Goal: Information Seeking & Learning: Learn about a topic

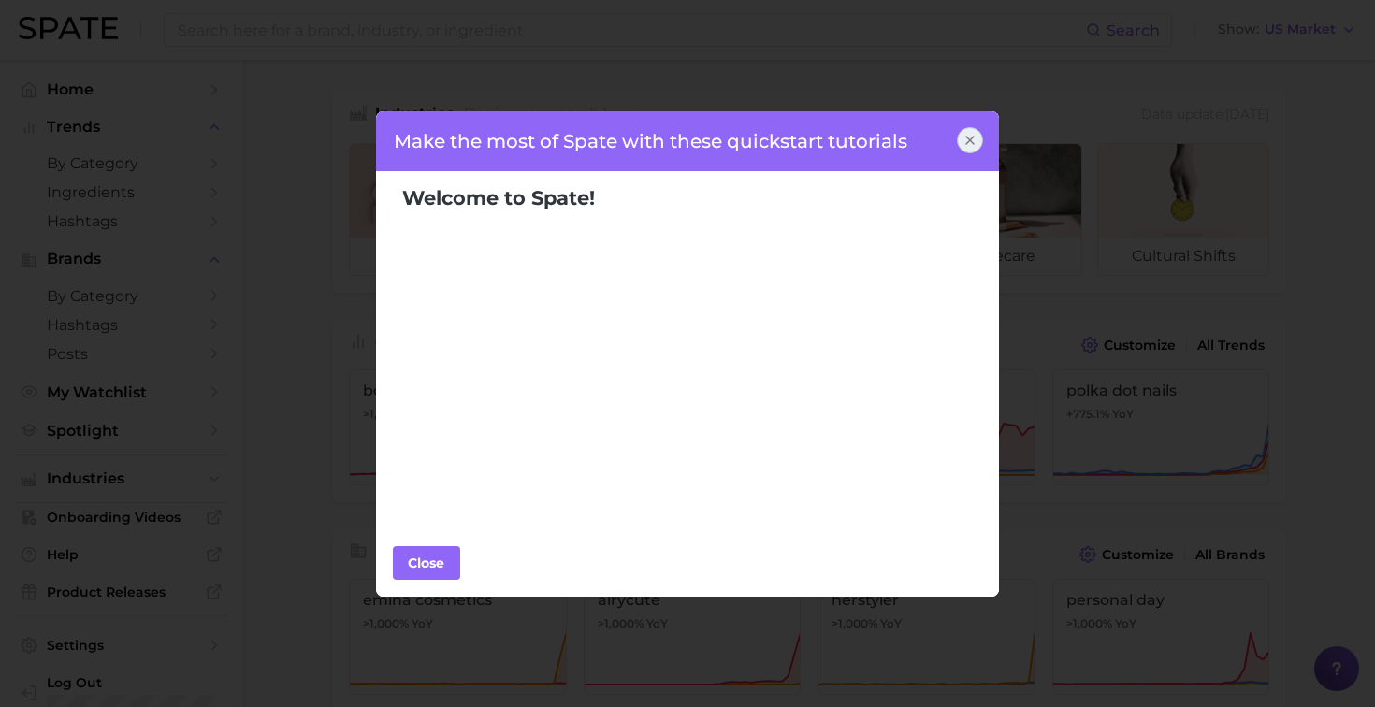
click at [978, 146] on div at bounding box center [970, 140] width 26 height 26
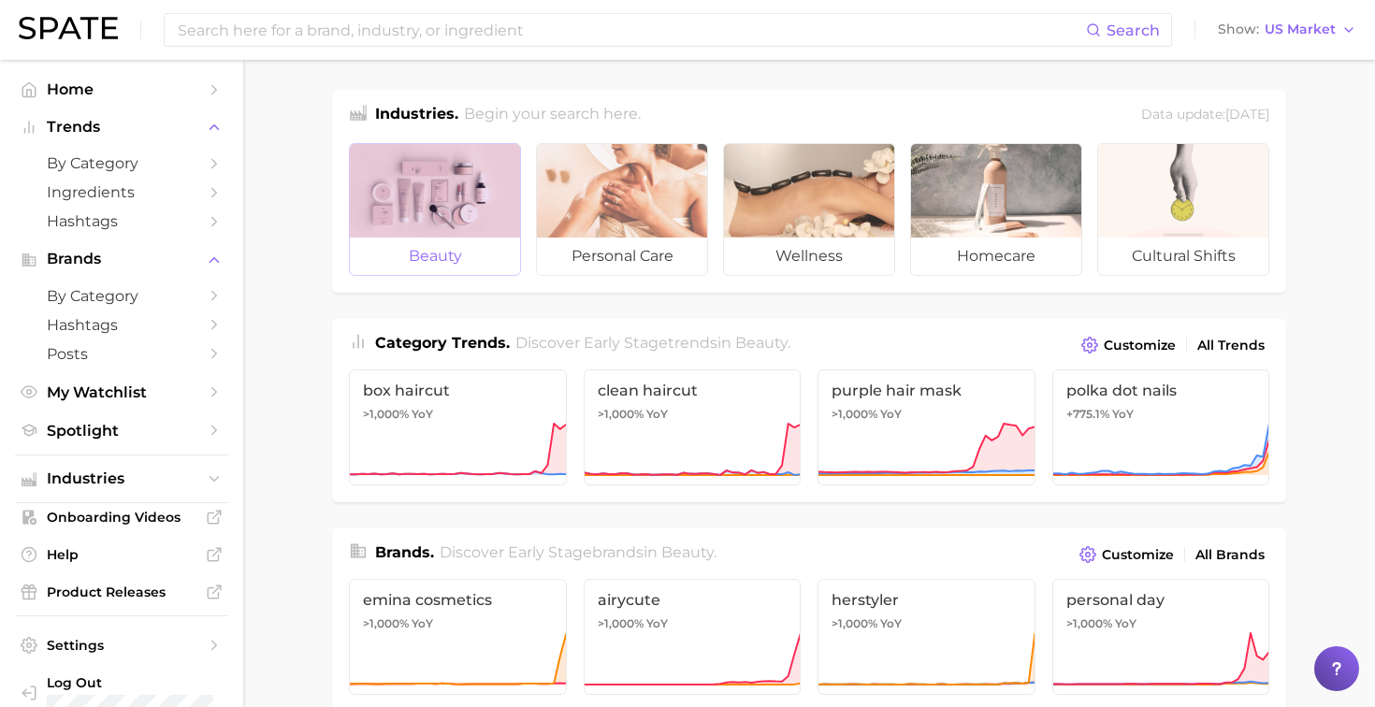
click at [483, 215] on div at bounding box center [435, 191] width 170 height 94
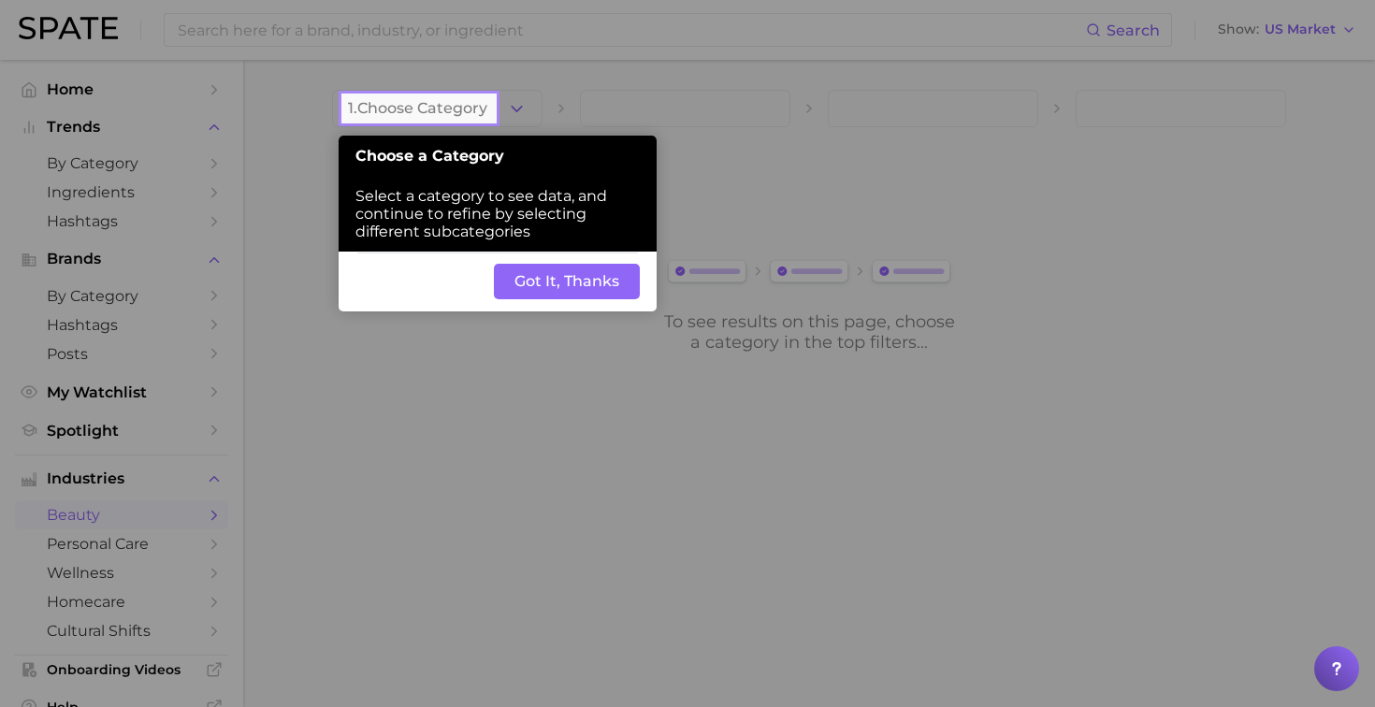
click at [597, 285] on button "Got It, Thanks" at bounding box center [567, 282] width 146 height 36
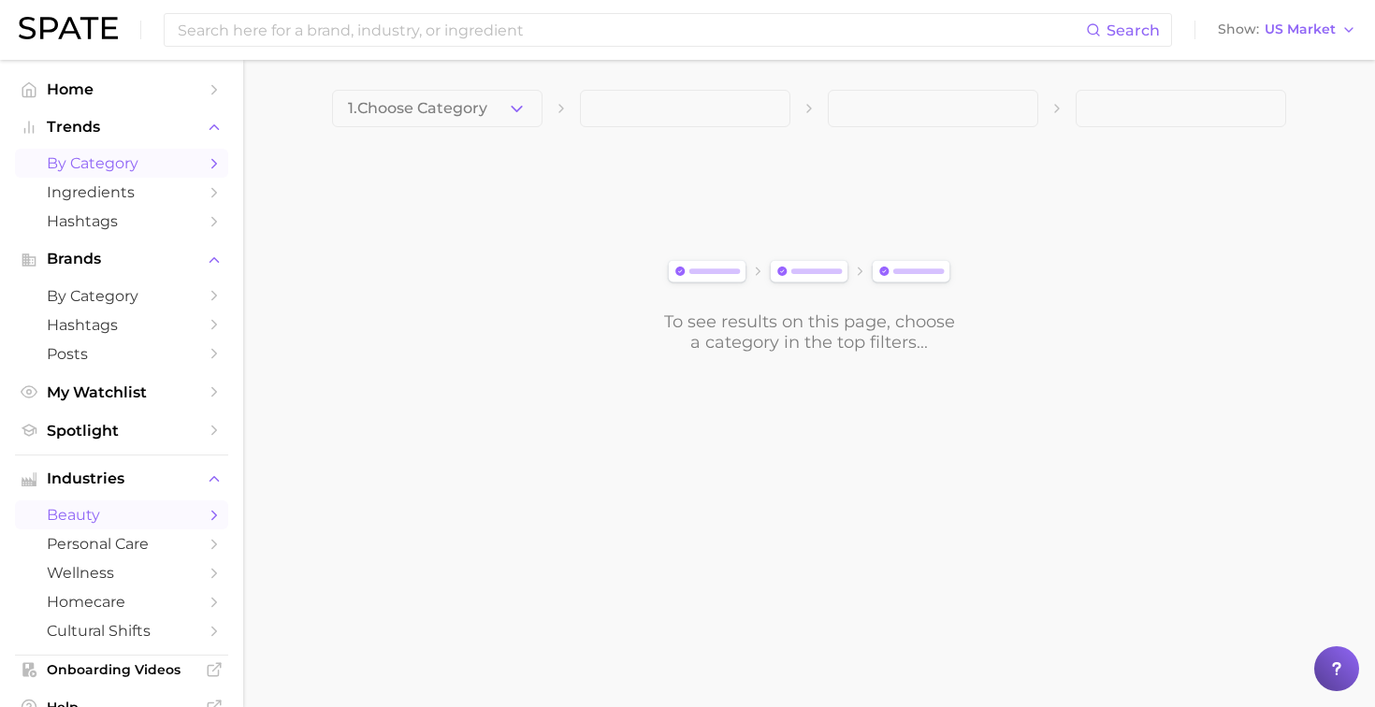
click at [135, 169] on span "by Category" at bounding box center [122, 163] width 150 height 18
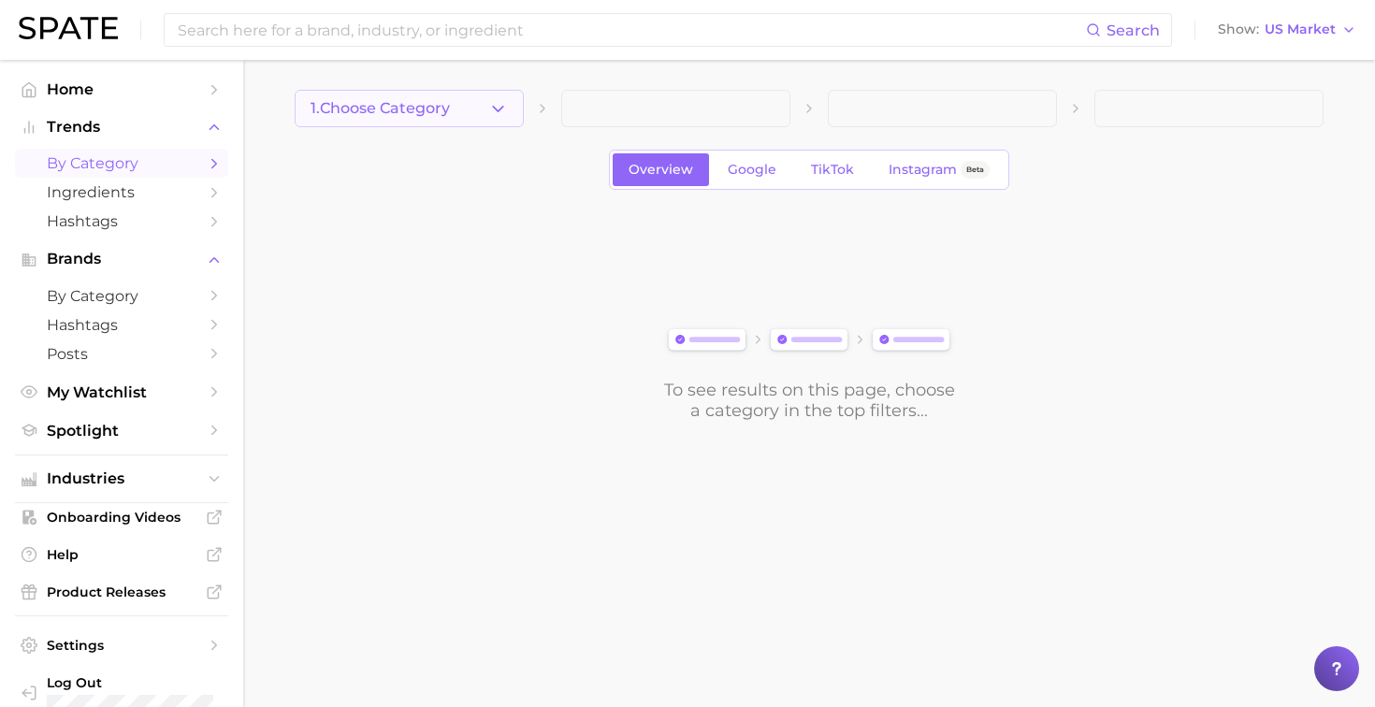
click at [500, 106] on icon "button" at bounding box center [498, 109] width 20 height 20
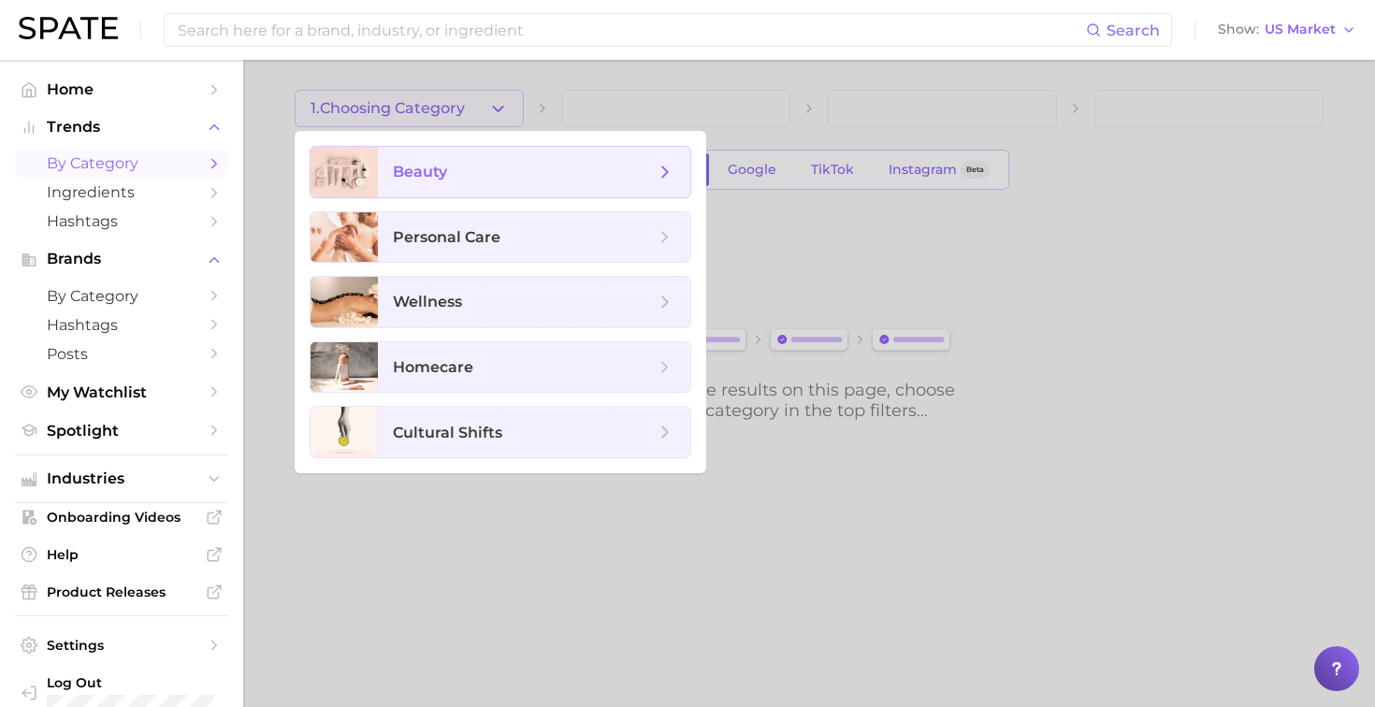
click at [478, 183] on span "beauty" at bounding box center [534, 172] width 312 height 51
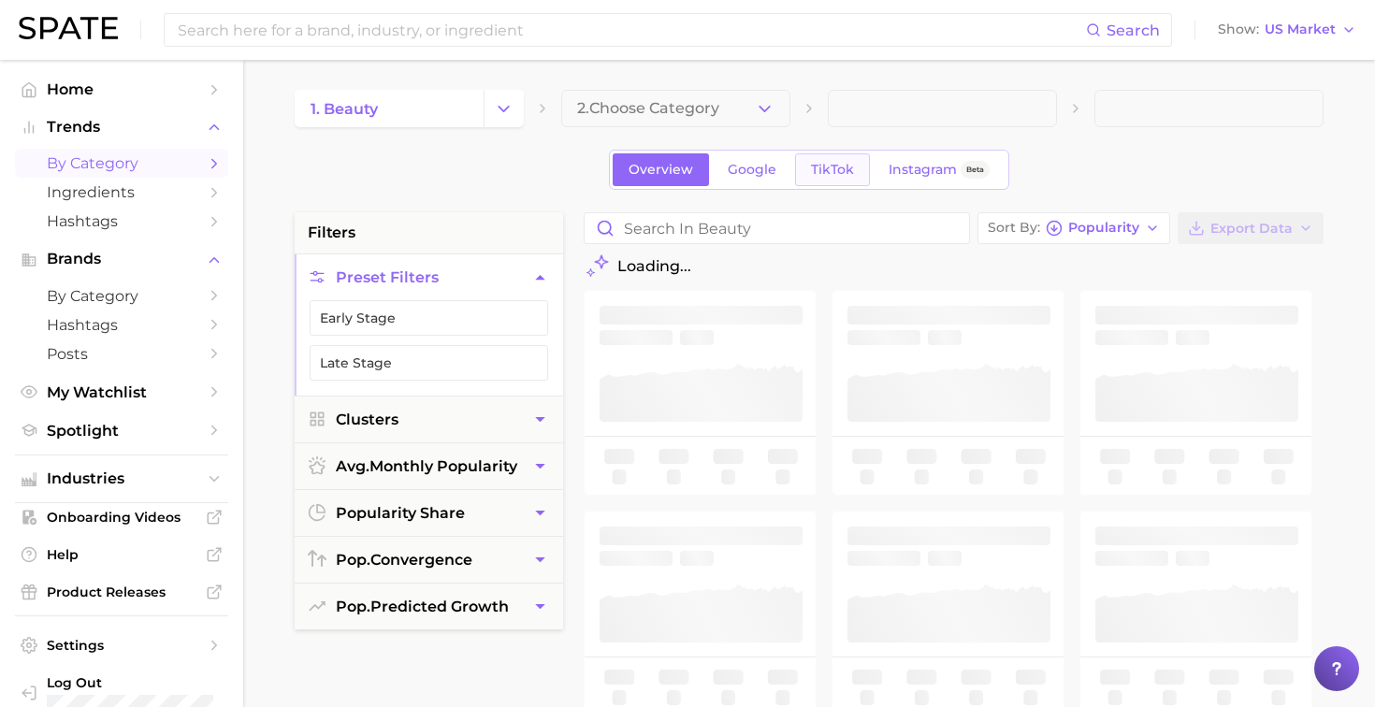
click at [797, 170] on link "TikTok" at bounding box center [832, 169] width 75 height 33
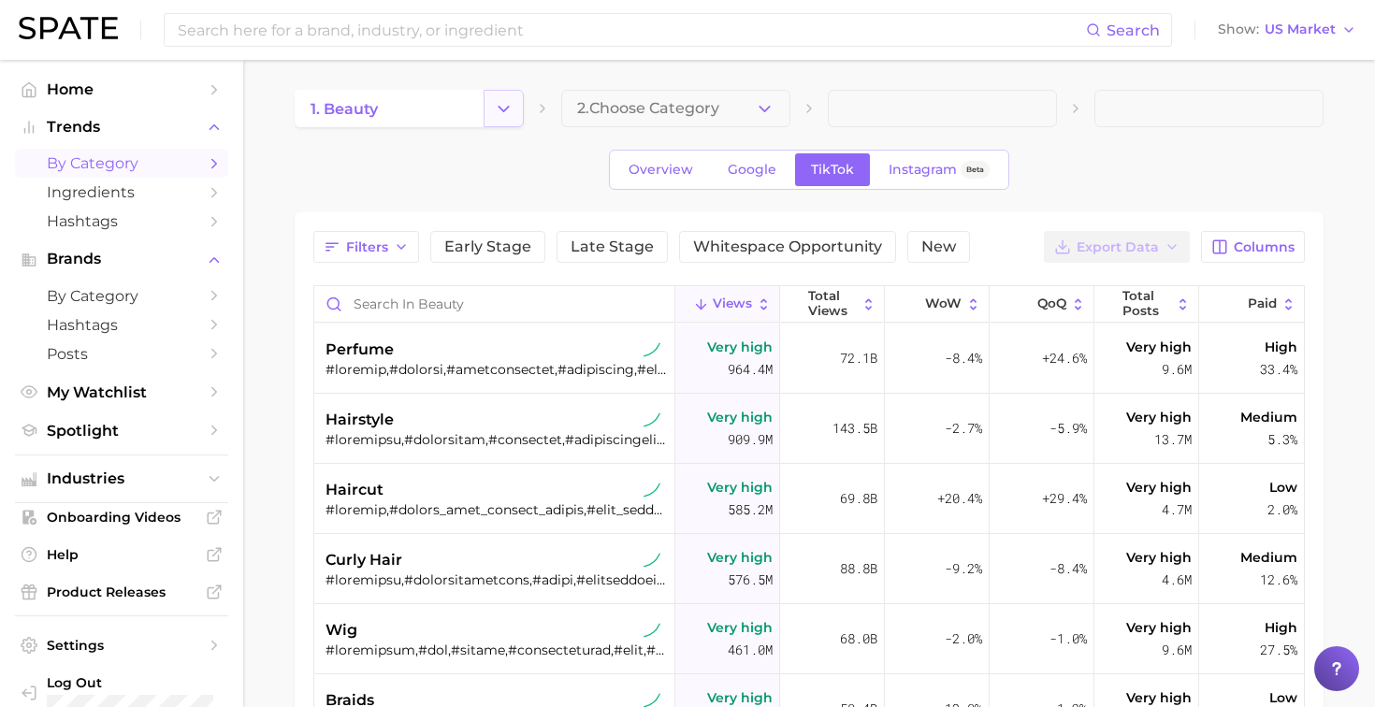
click at [499, 112] on icon "Change Category" at bounding box center [504, 109] width 20 height 20
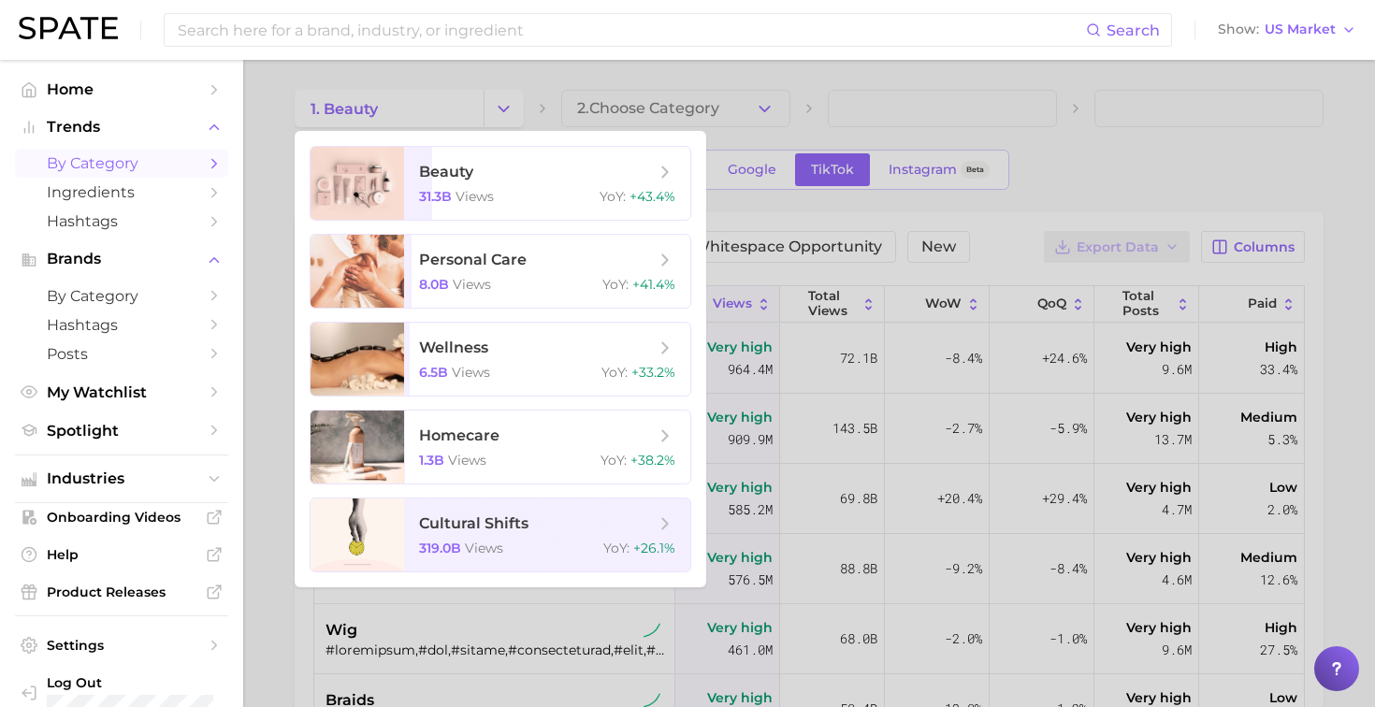
click at [499, 112] on div at bounding box center [687, 353] width 1375 height 707
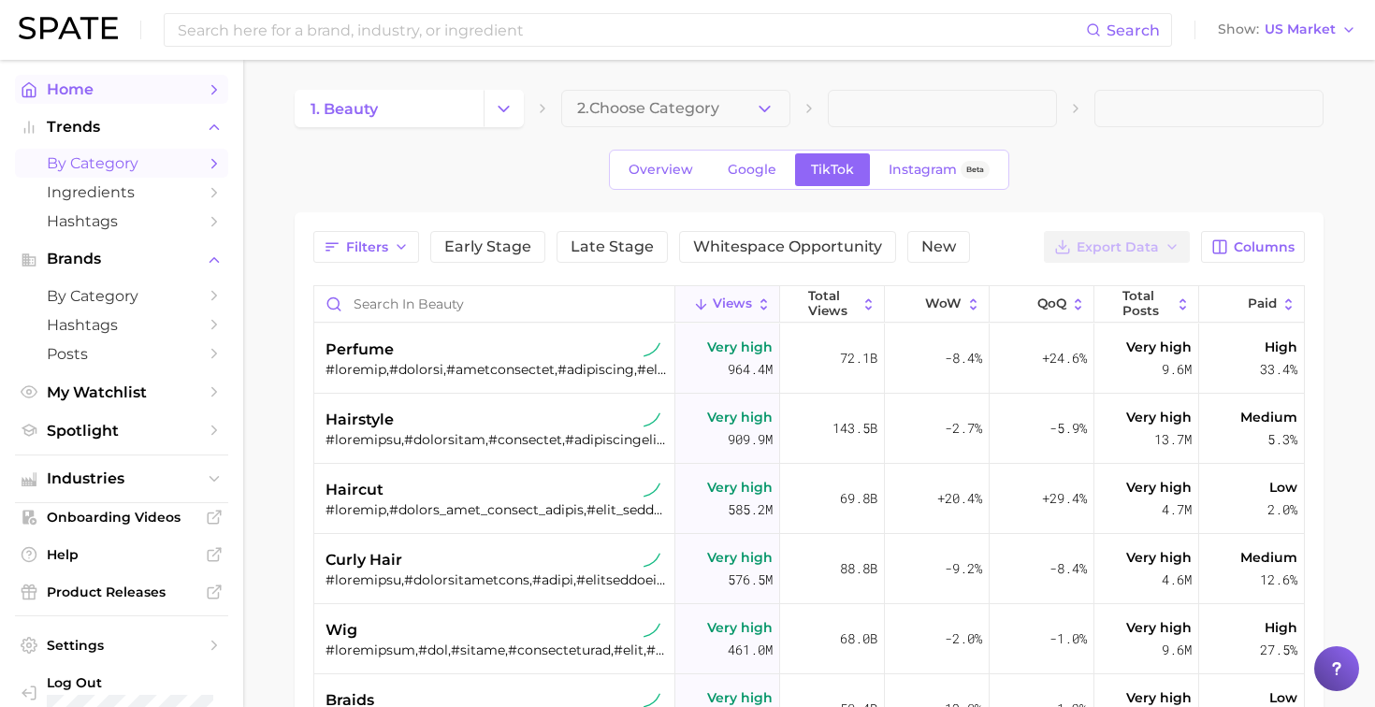
click at [105, 87] on span "Home" at bounding box center [122, 89] width 150 height 18
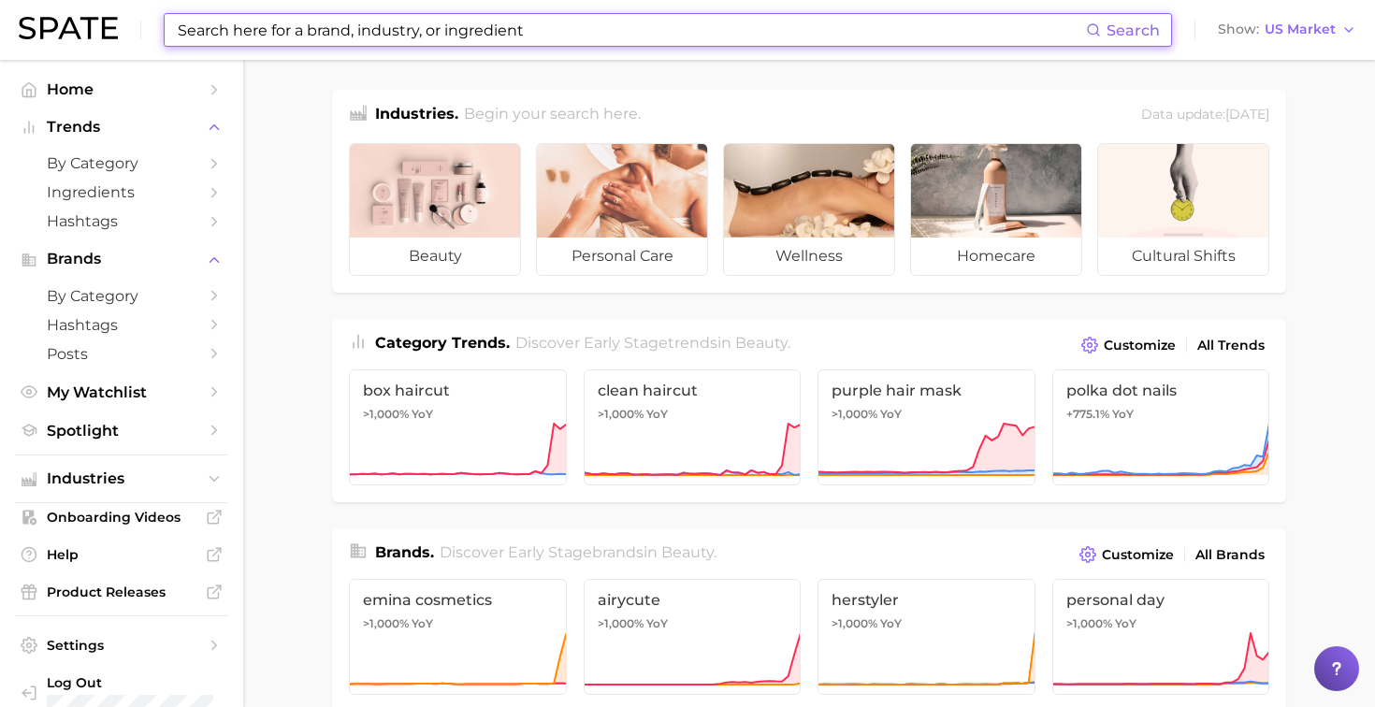
click at [413, 14] on input at bounding box center [631, 30] width 910 height 32
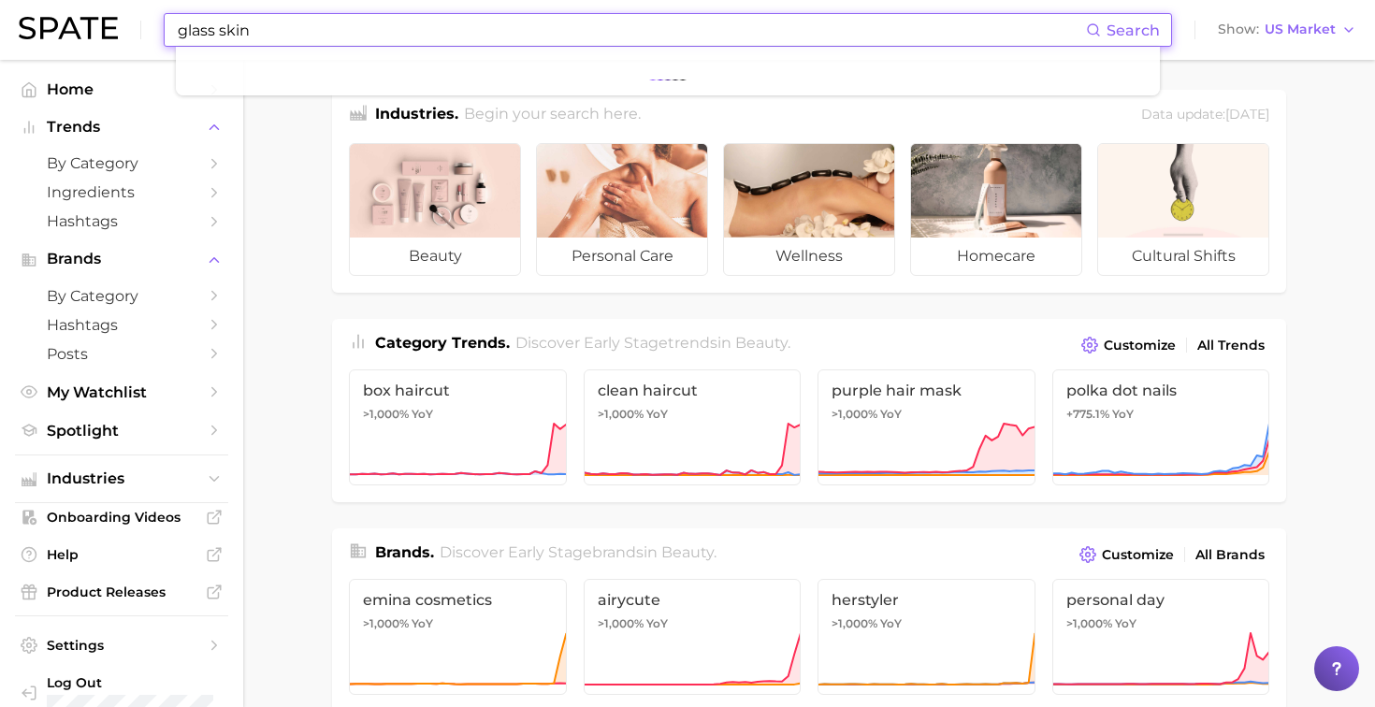
type input "glass skin"
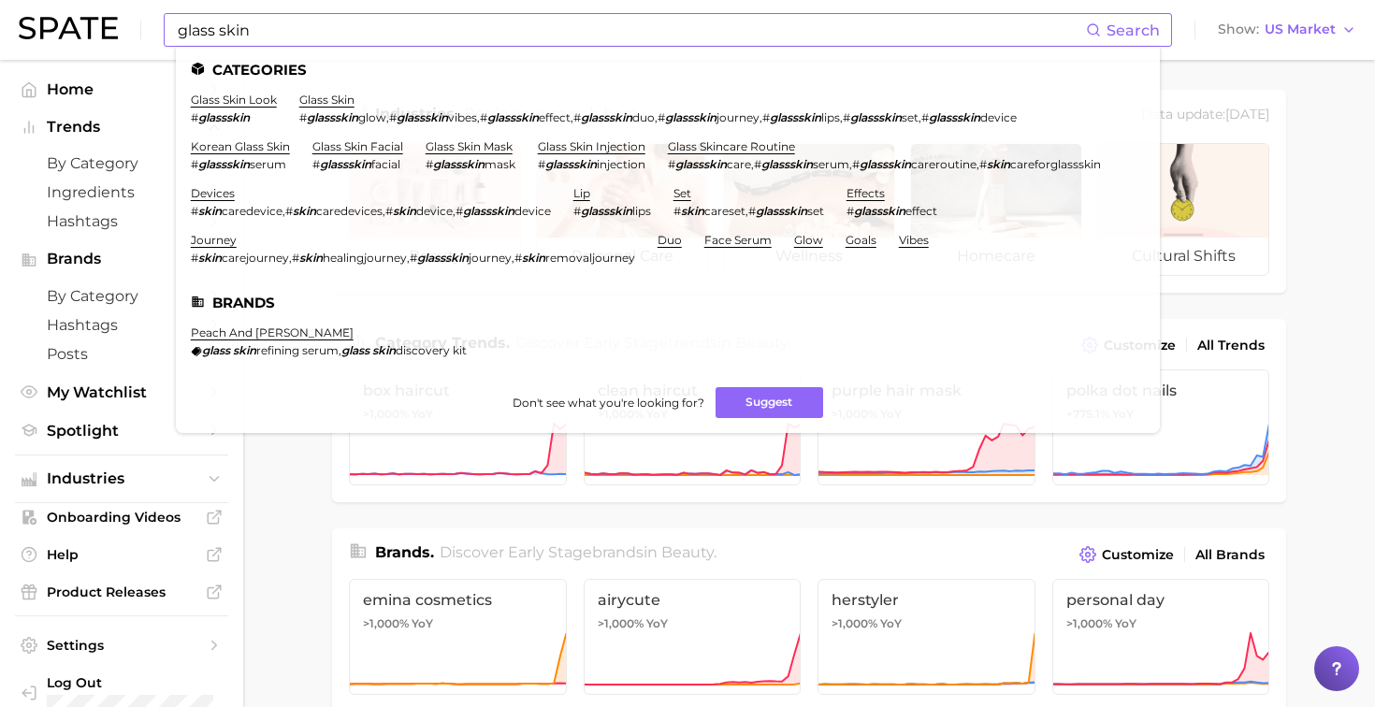
click at [239, 117] on em "glassskin" at bounding box center [223, 117] width 51 height 14
click at [242, 113] on em "glassskin" at bounding box center [223, 117] width 51 height 14
click at [206, 114] on em "glassskin" at bounding box center [223, 117] width 51 height 14
click at [332, 100] on link "glass skin" at bounding box center [326, 100] width 55 height 14
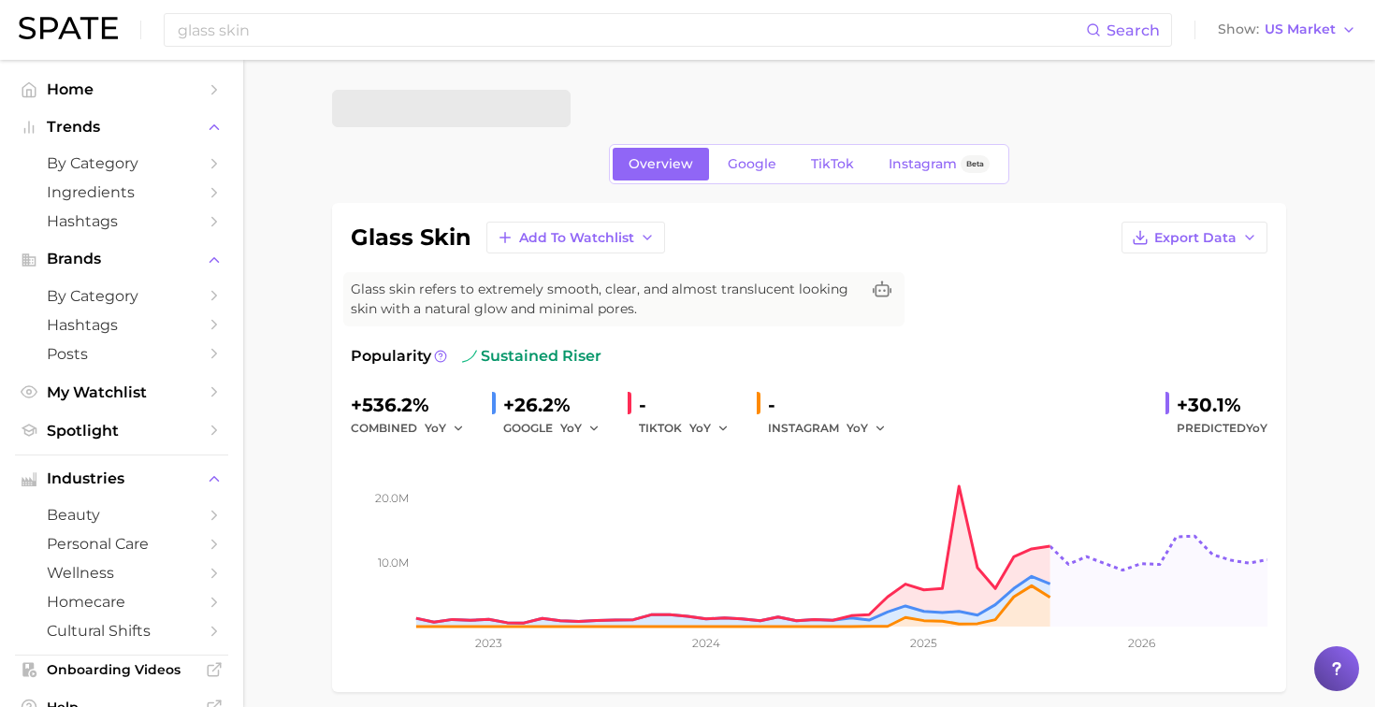
scroll to position [12, 0]
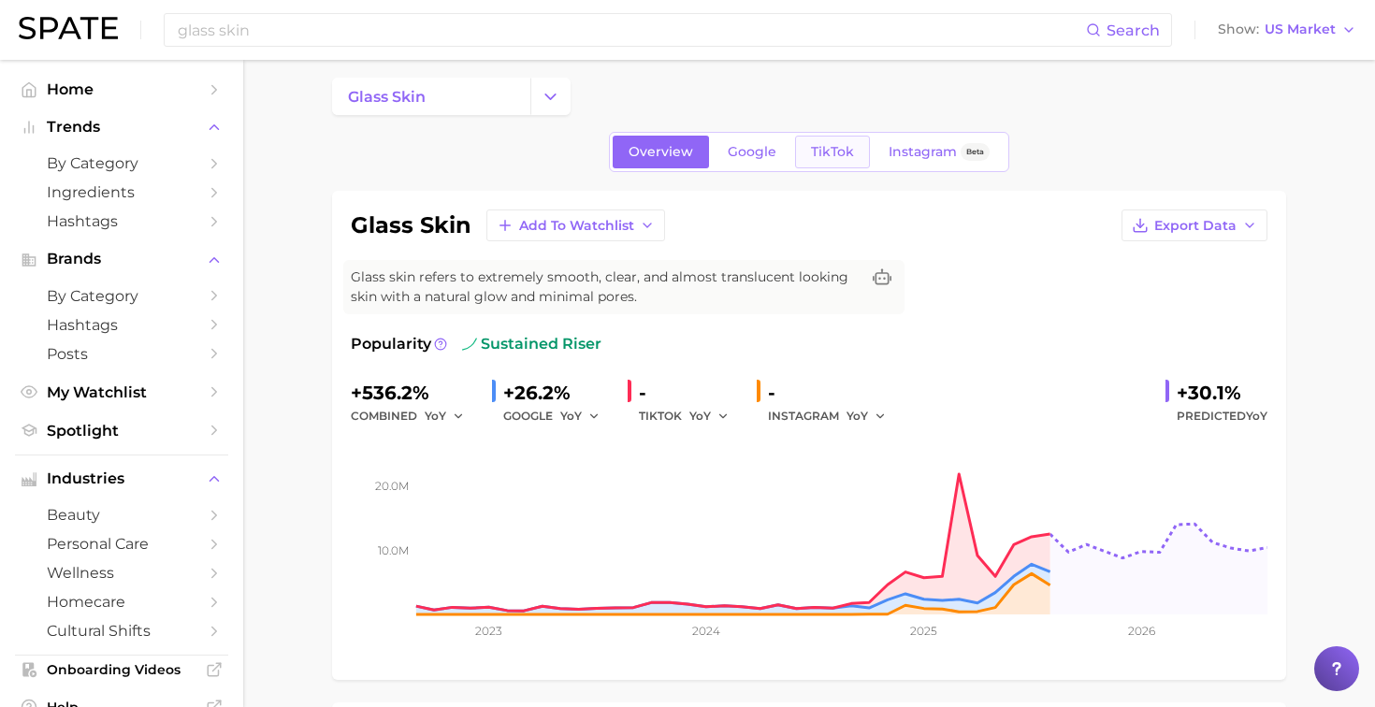
click at [807, 152] on link "TikTok" at bounding box center [832, 152] width 75 height 33
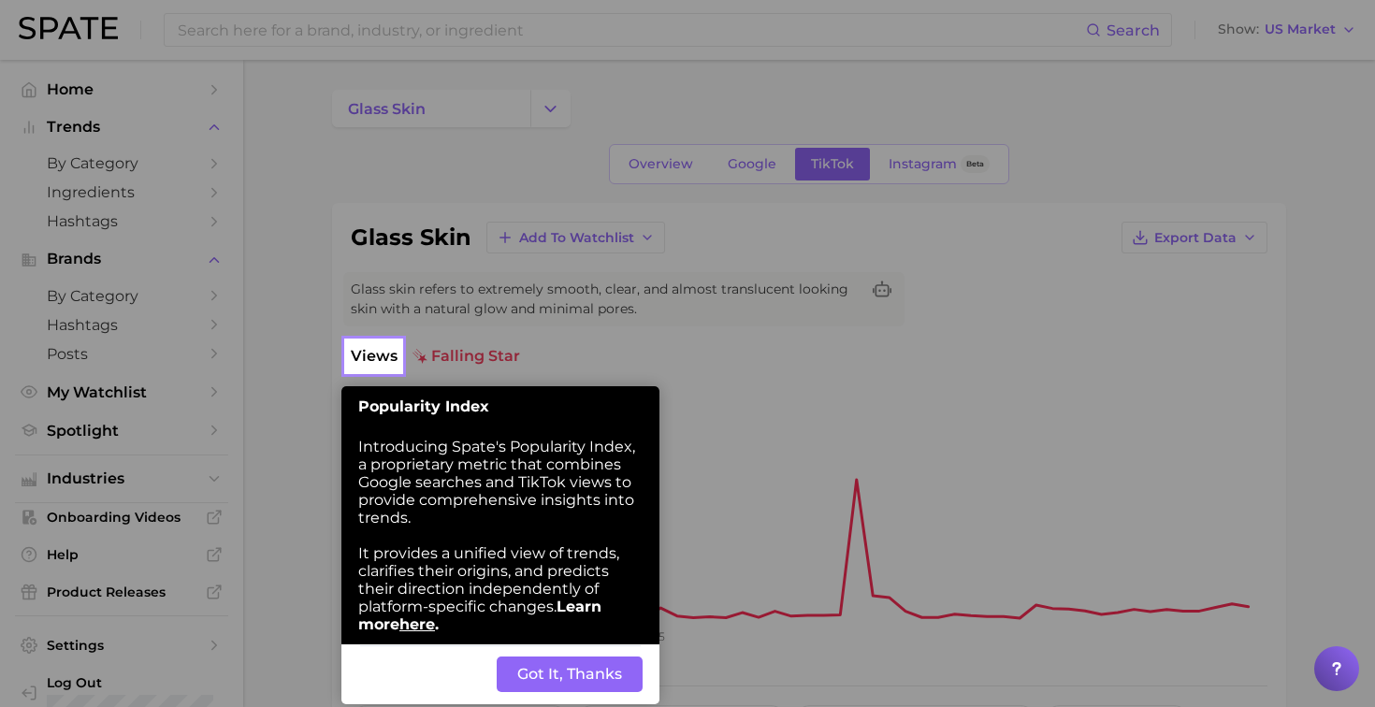
click at [564, 674] on button "Got It, Thanks" at bounding box center [570, 675] width 146 height 36
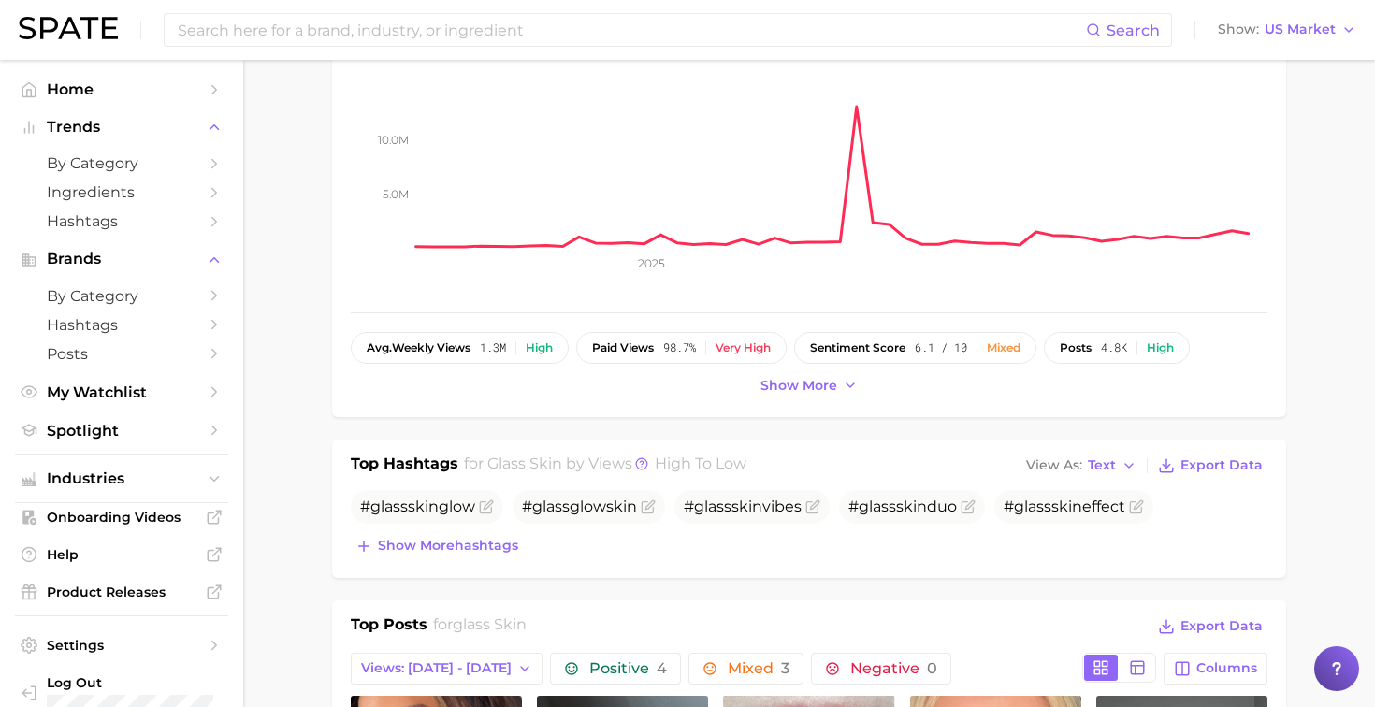
scroll to position [307, 0]
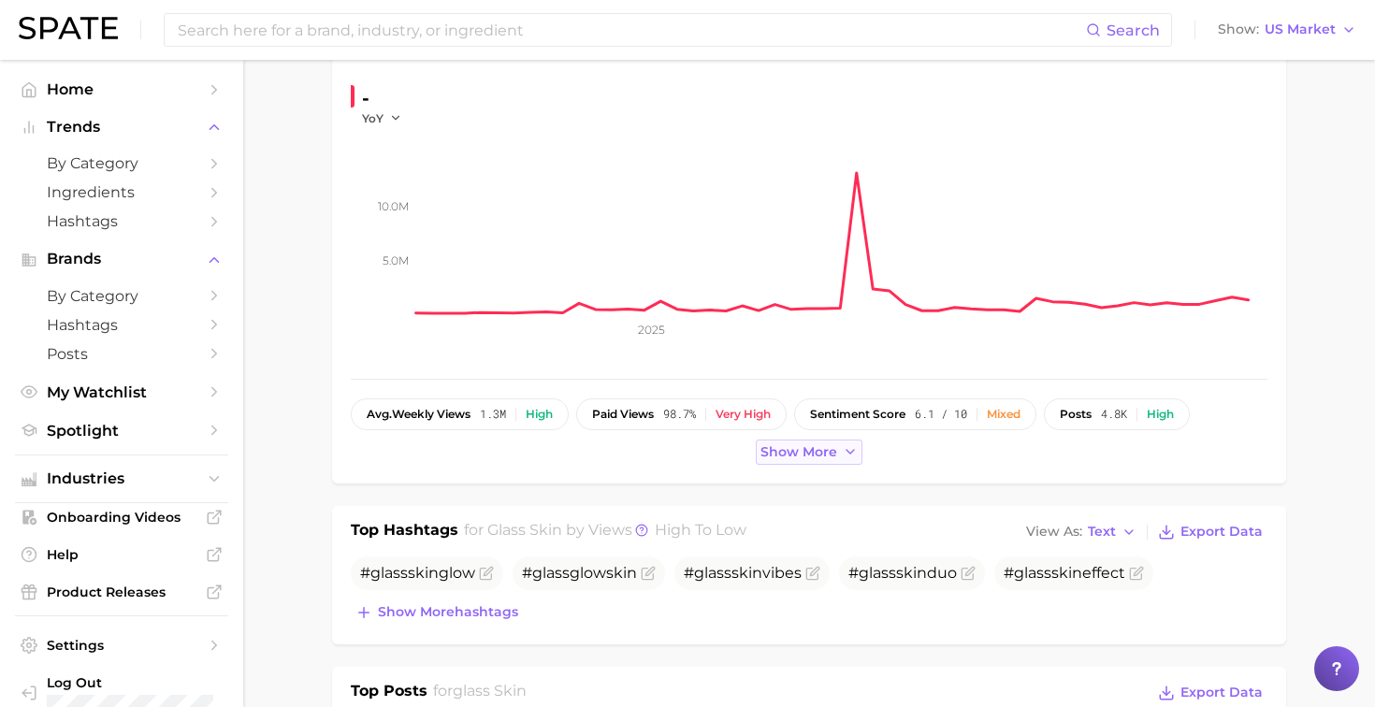
click at [839, 455] on button "Show more" at bounding box center [809, 452] width 107 height 25
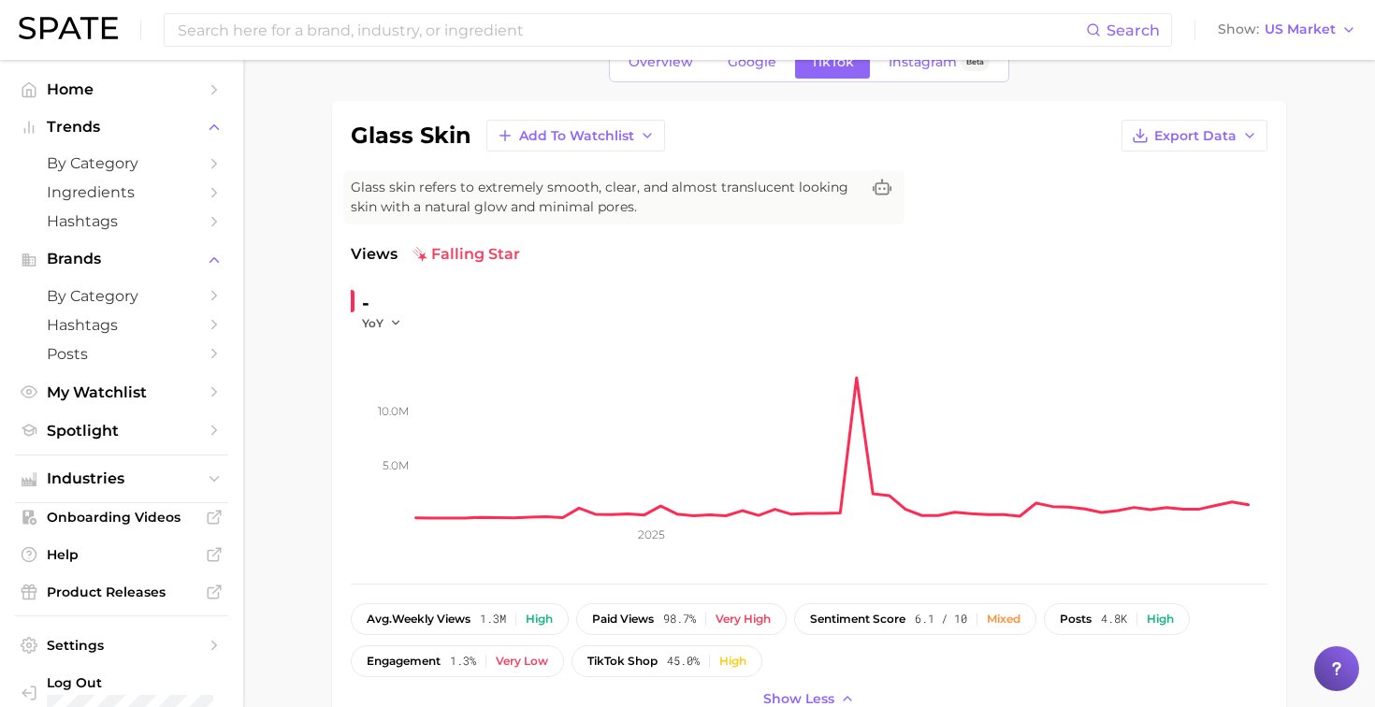
scroll to position [83, 0]
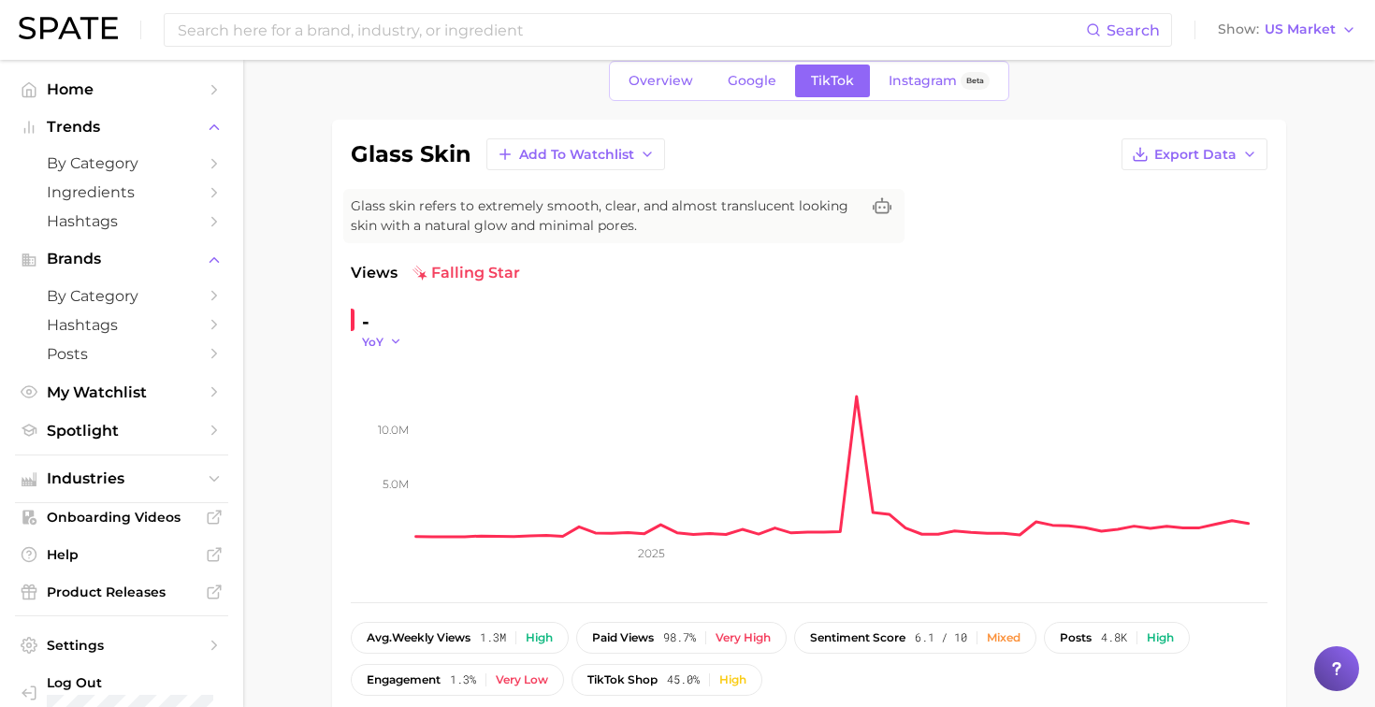
click at [387, 335] on button "YoY" at bounding box center [382, 342] width 40 height 16
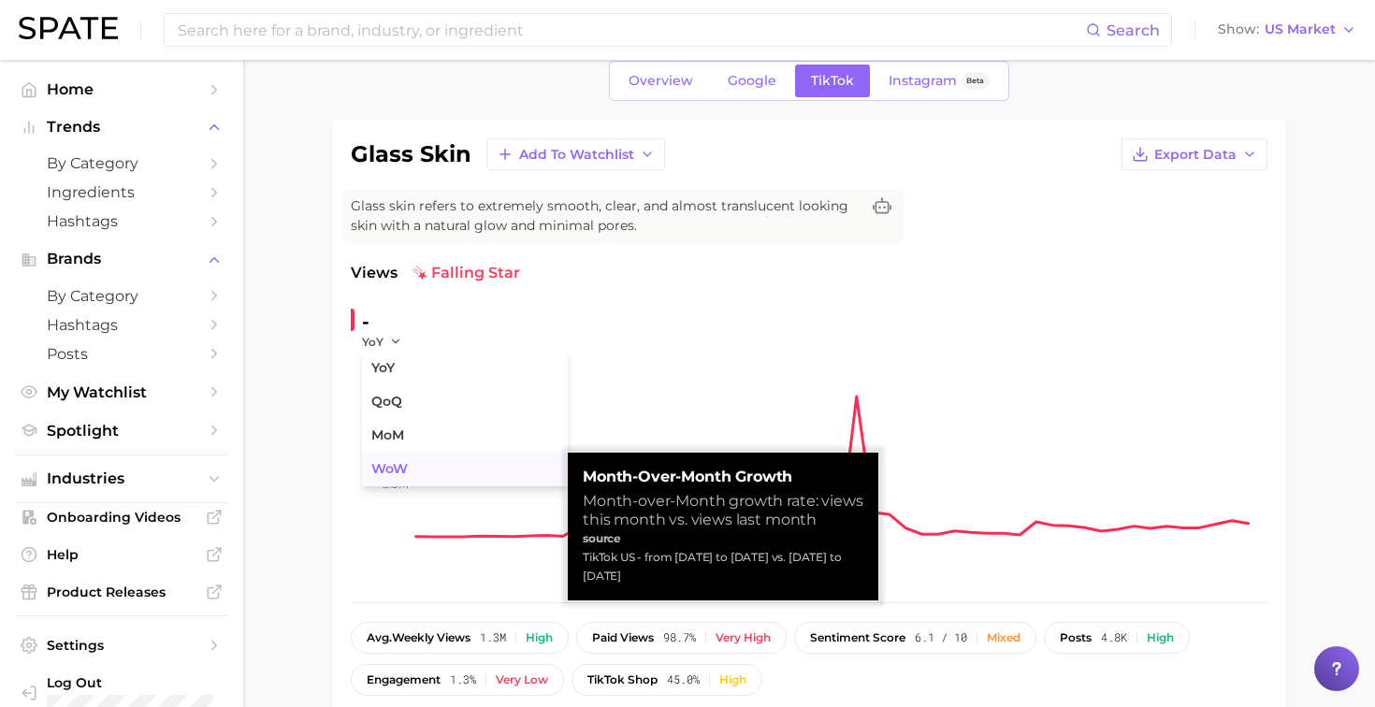
click at [414, 466] on button "WoW" at bounding box center [465, 470] width 206 height 34
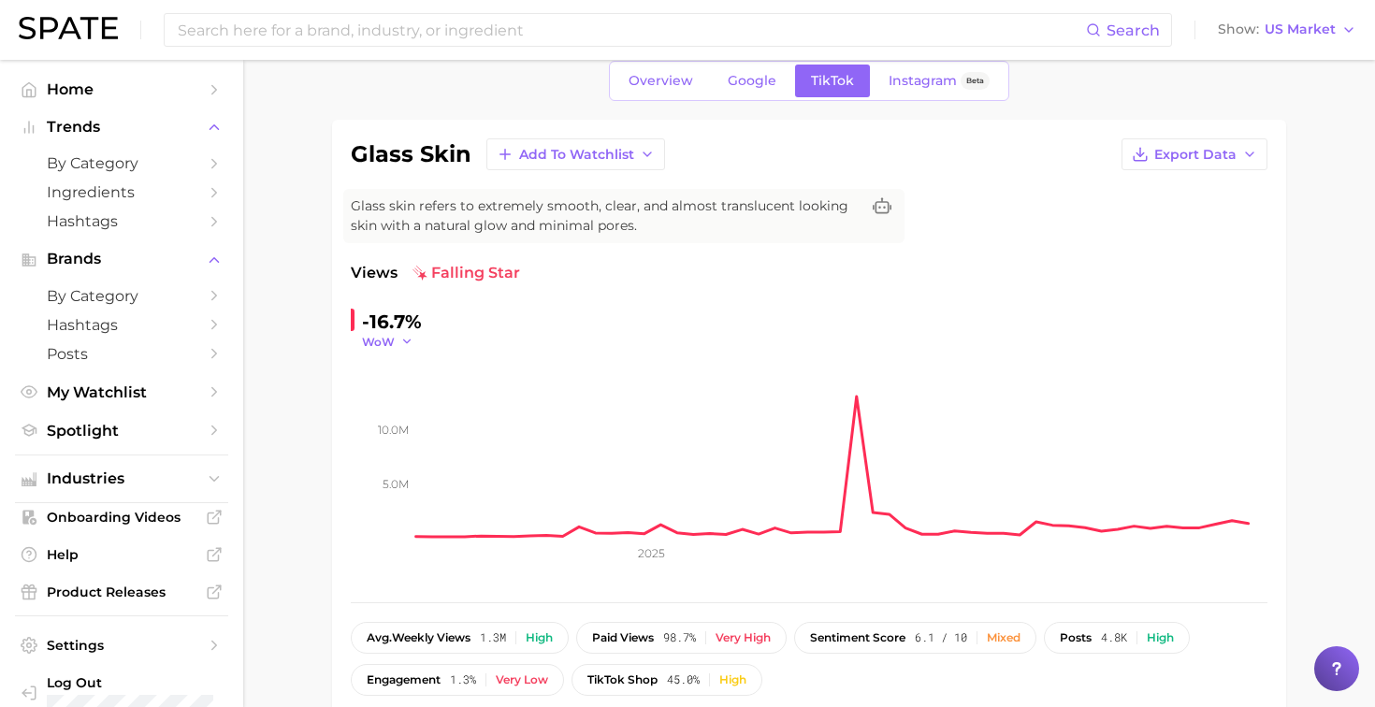
click at [400, 344] on icon "button" at bounding box center [406, 341] width 13 height 13
click at [410, 427] on button "MoM" at bounding box center [465, 436] width 206 height 34
click at [1247, 156] on icon "button" at bounding box center [1249, 154] width 15 height 15
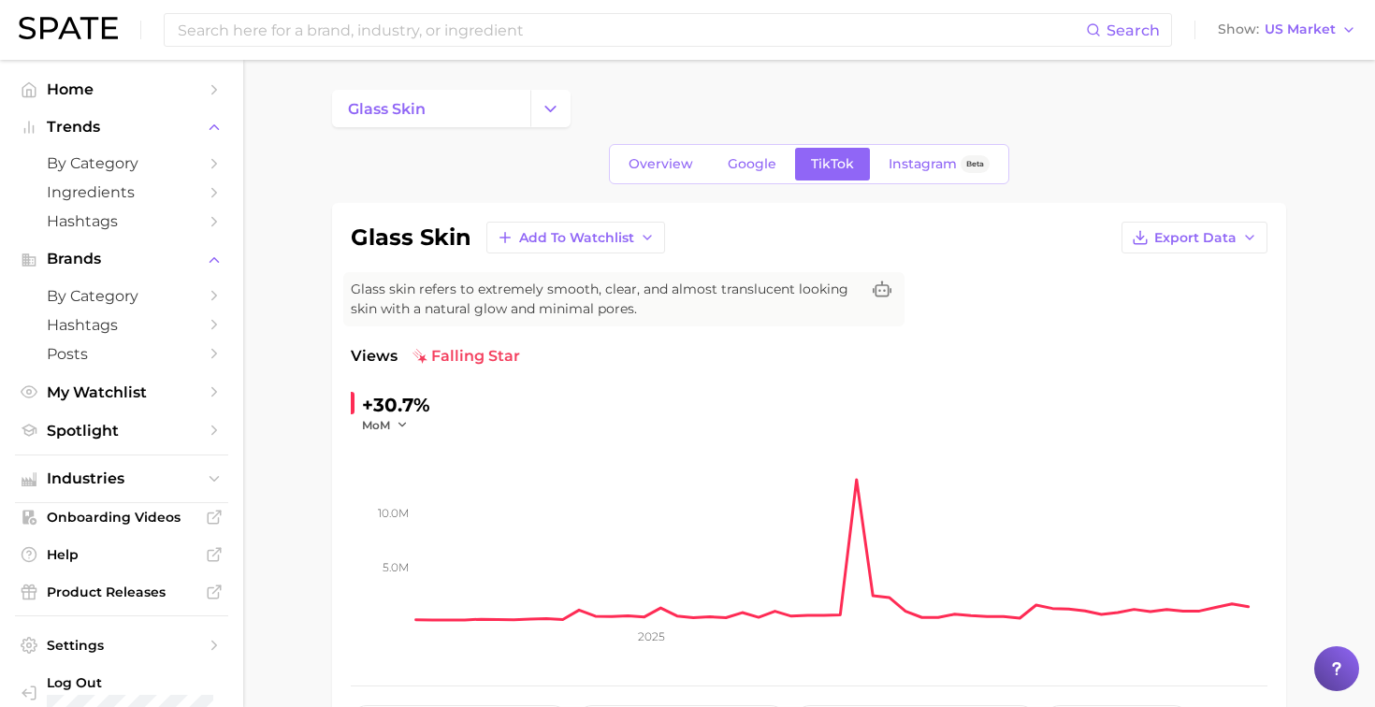
click at [871, 398] on div "+30.7% MoM [DEMOGRAPHIC_DATA].0m 10.0m 2025" at bounding box center [809, 528] width 917 height 277
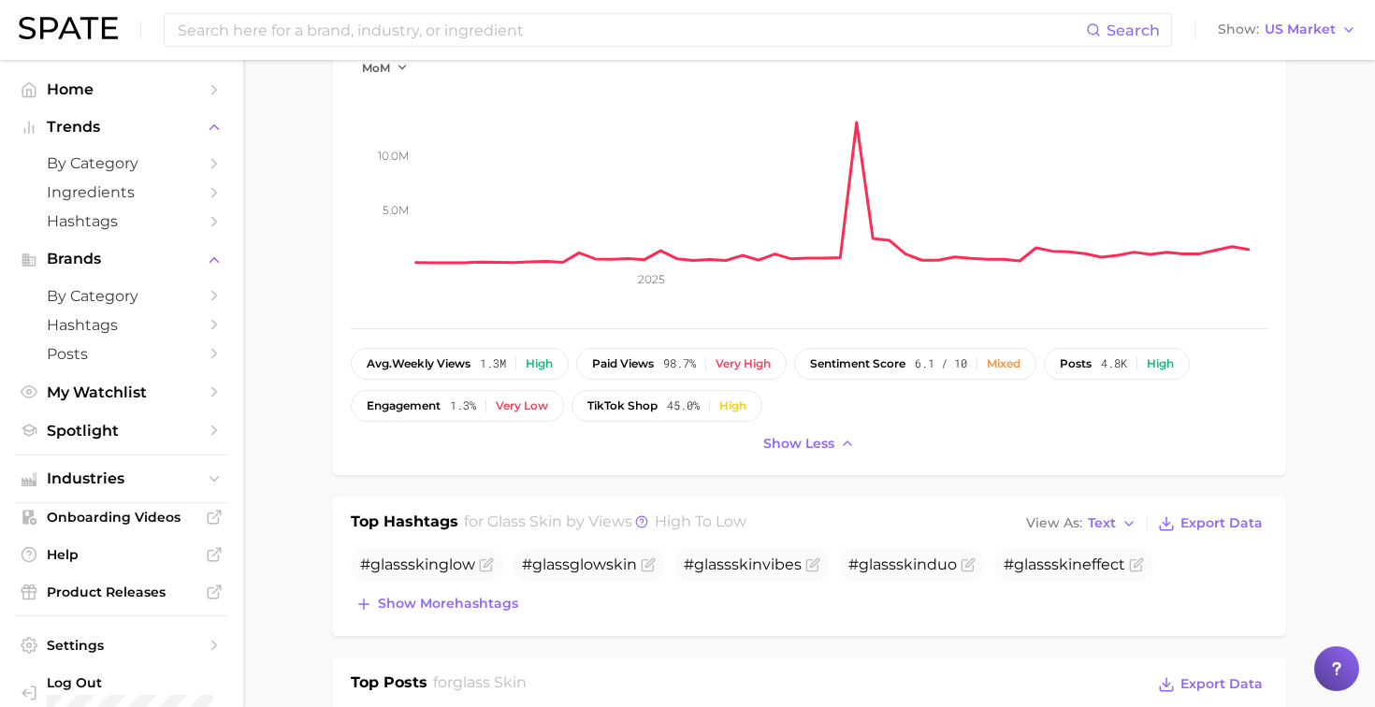
scroll to position [347, 0]
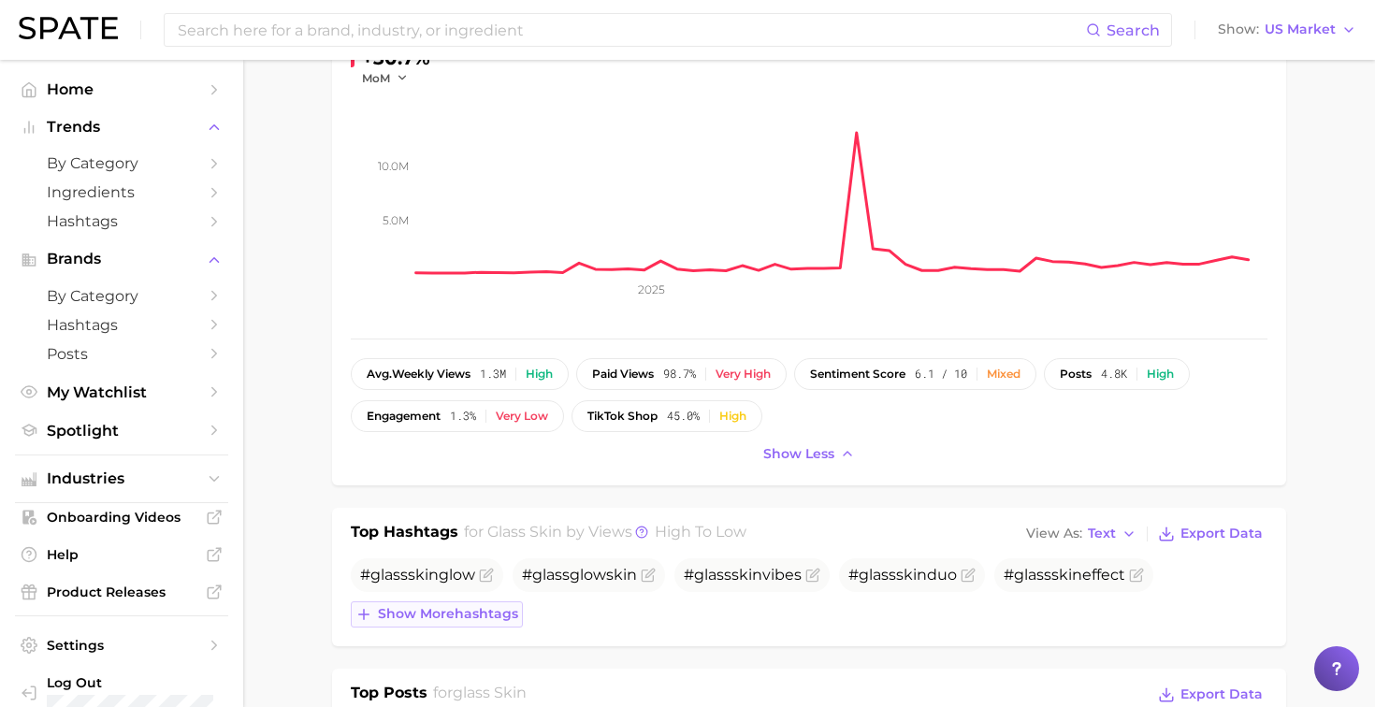
click at [488, 622] on button "Show more hashtags" at bounding box center [437, 614] width 172 height 26
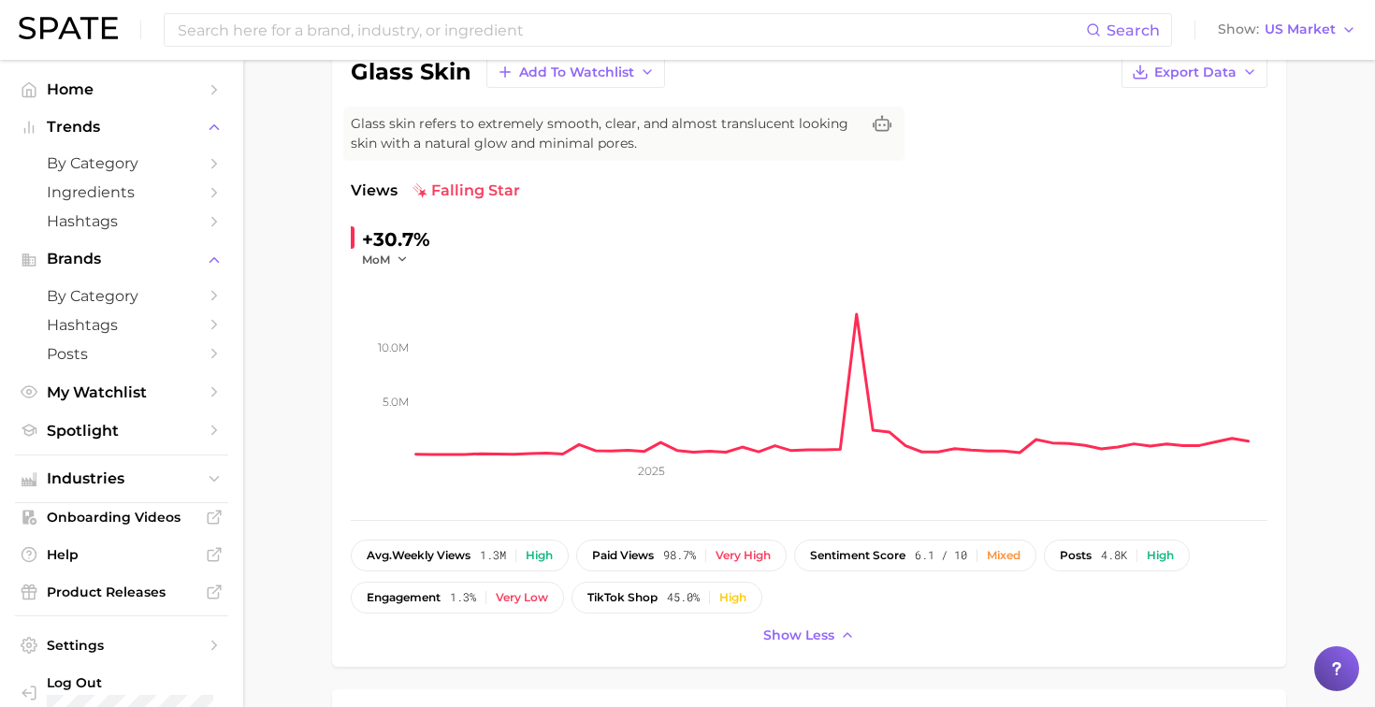
scroll to position [73, 0]
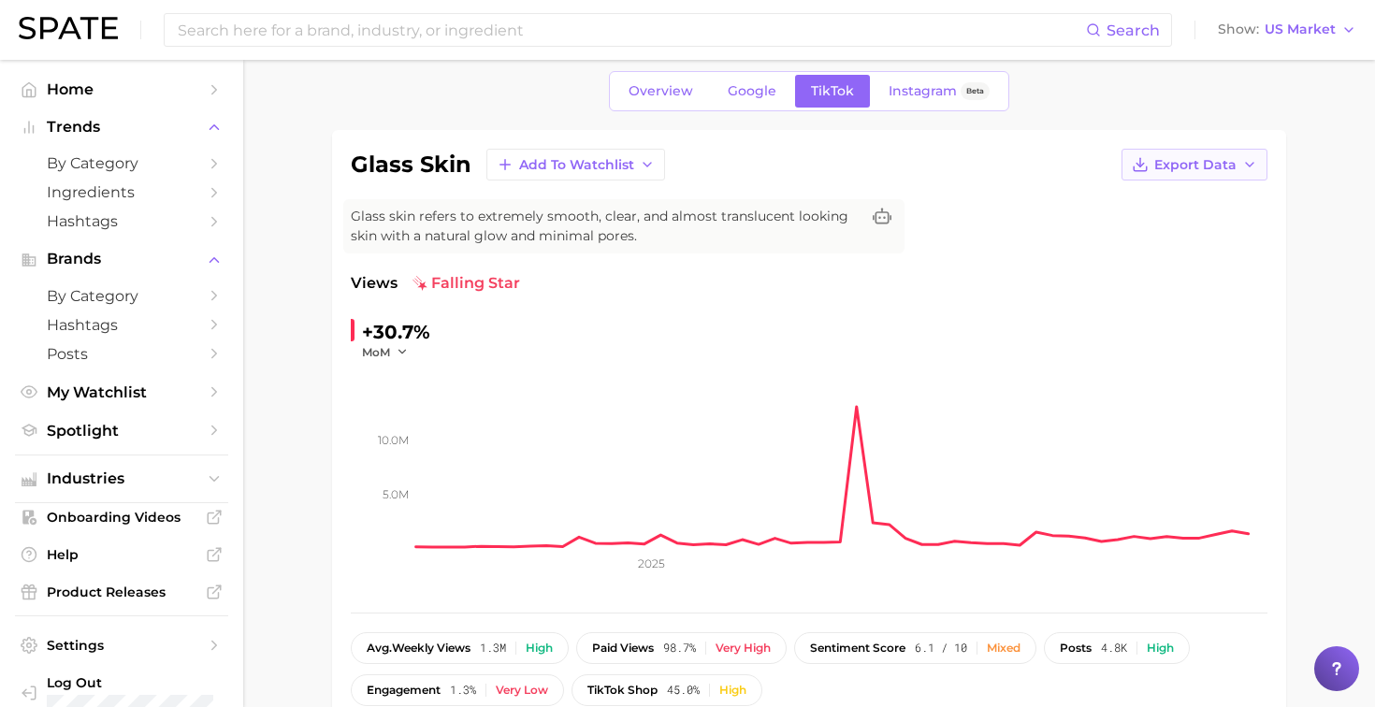
click at [1247, 169] on icon "button" at bounding box center [1249, 164] width 15 height 15
click at [1185, 232] on span "Time Series Image" at bounding box center [1155, 233] width 125 height 16
click at [402, 354] on icon "button" at bounding box center [402, 351] width 13 height 13
click at [408, 467] on button "WoW" at bounding box center [465, 480] width 206 height 34
click at [381, 329] on div "-16.7%" at bounding box center [392, 332] width 60 height 30
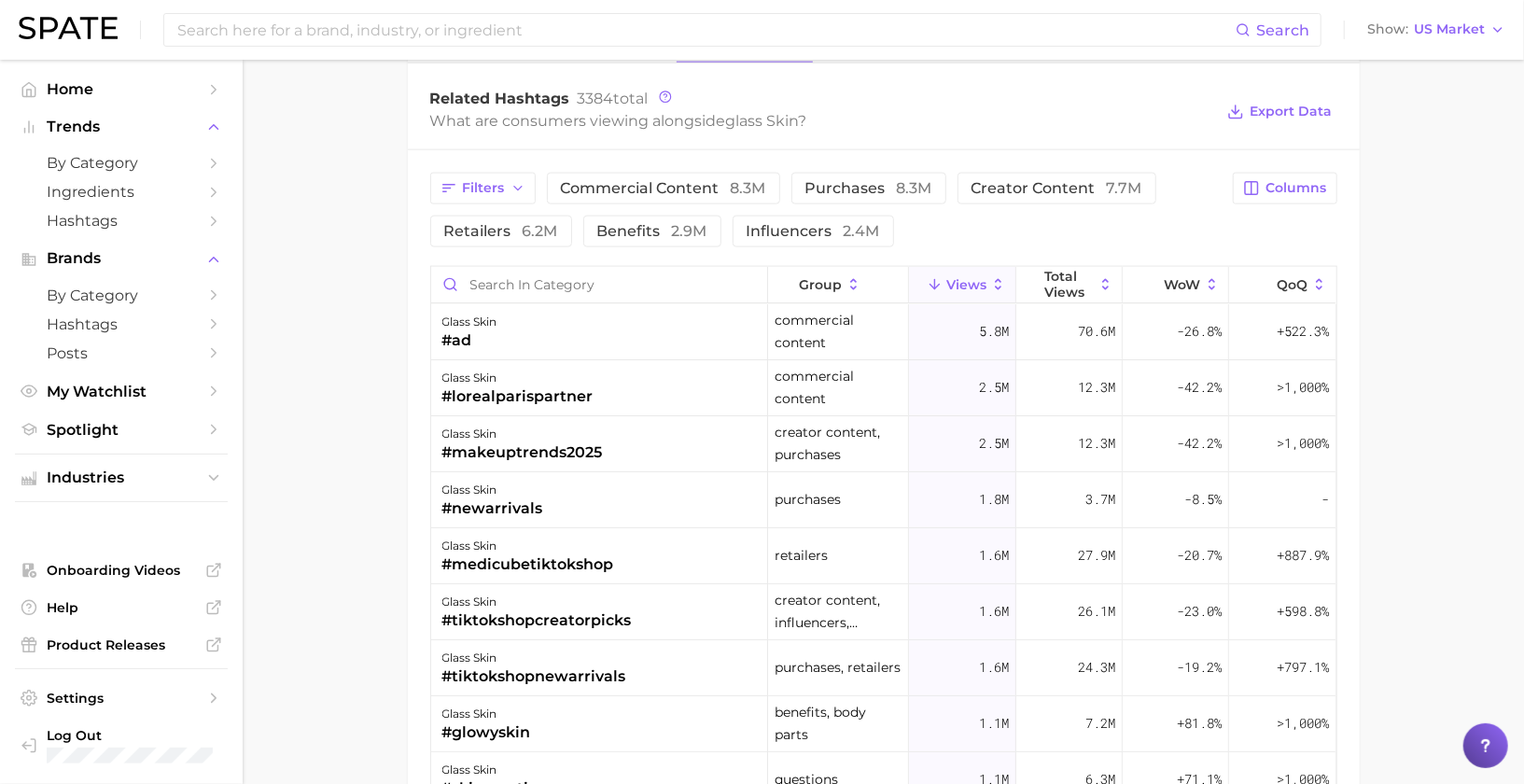
scroll to position [1565, 0]
click at [1286, 101] on button "Export Data" at bounding box center [1279, 114] width 114 height 26
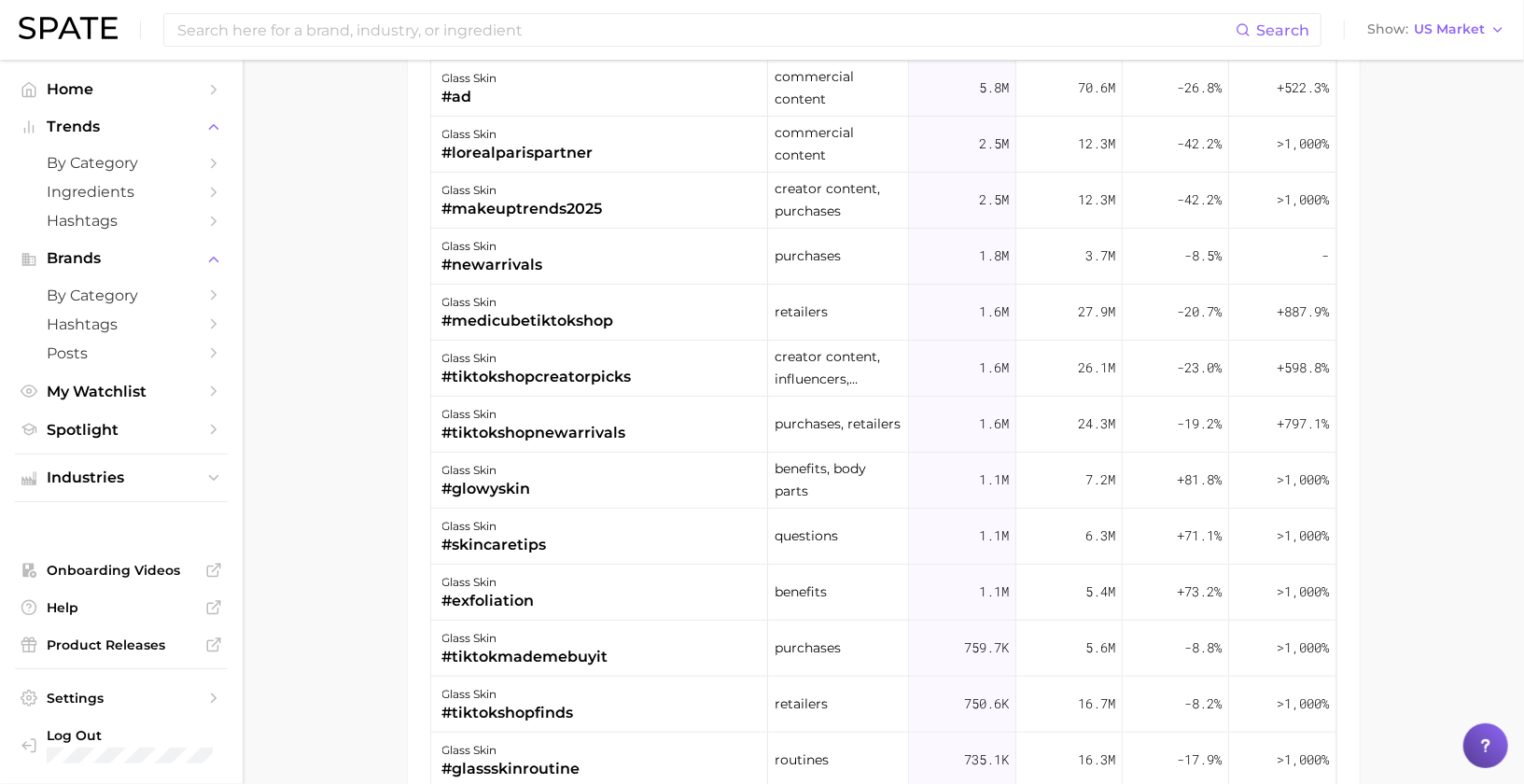
scroll to position [1812, 0]
